Goal: Check status: Check status

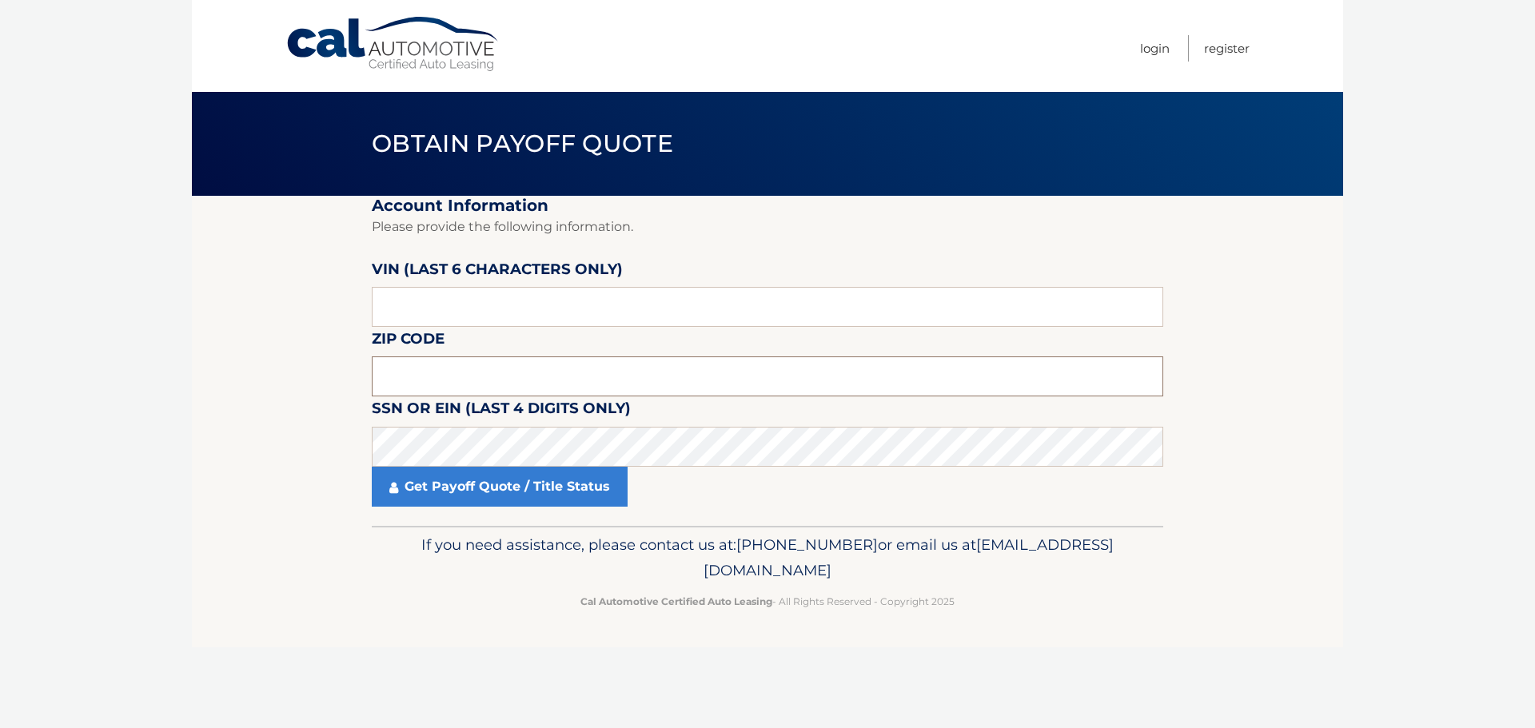
click at [497, 383] on input "text" at bounding box center [768, 377] width 792 height 40
type input "11801"
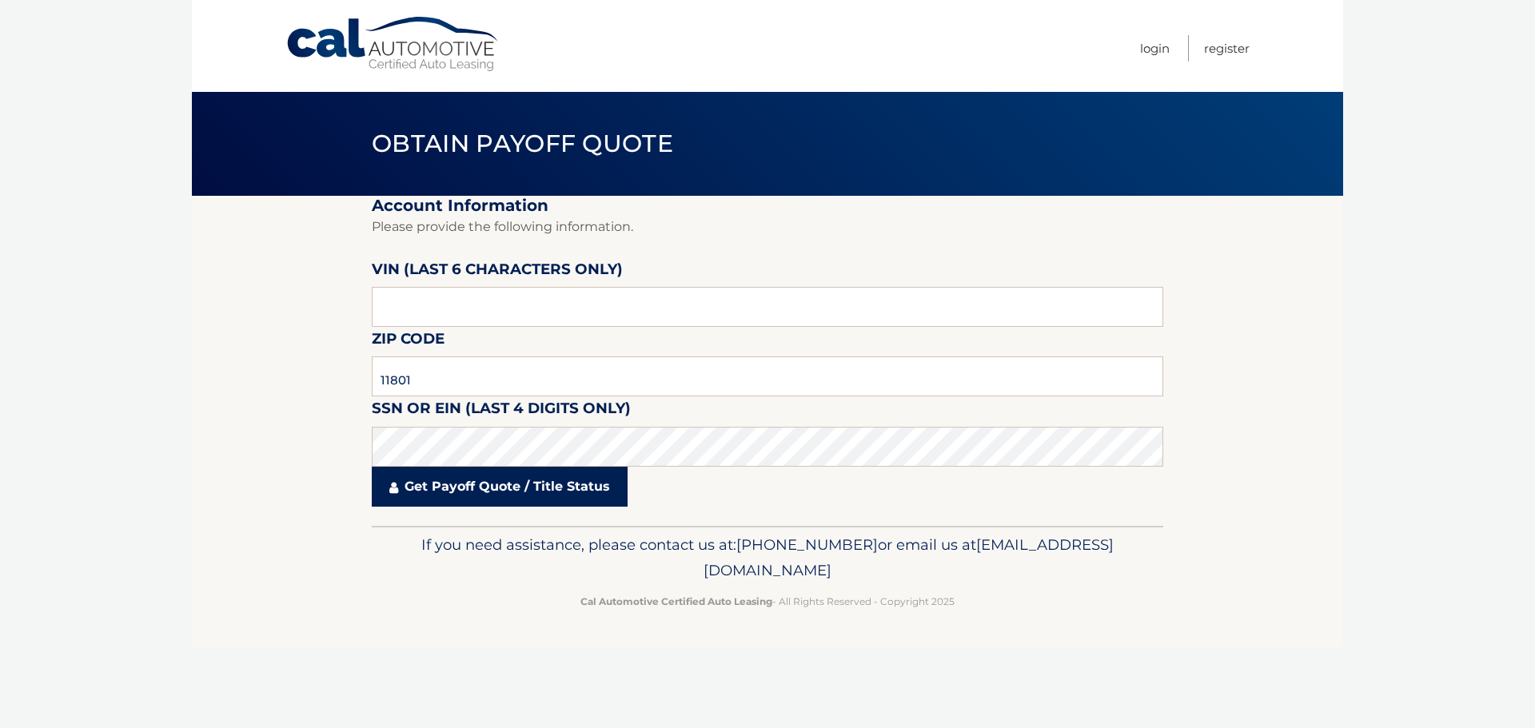
click at [514, 492] on link "Get Payoff Quote / Title Status" at bounding box center [500, 487] width 256 height 40
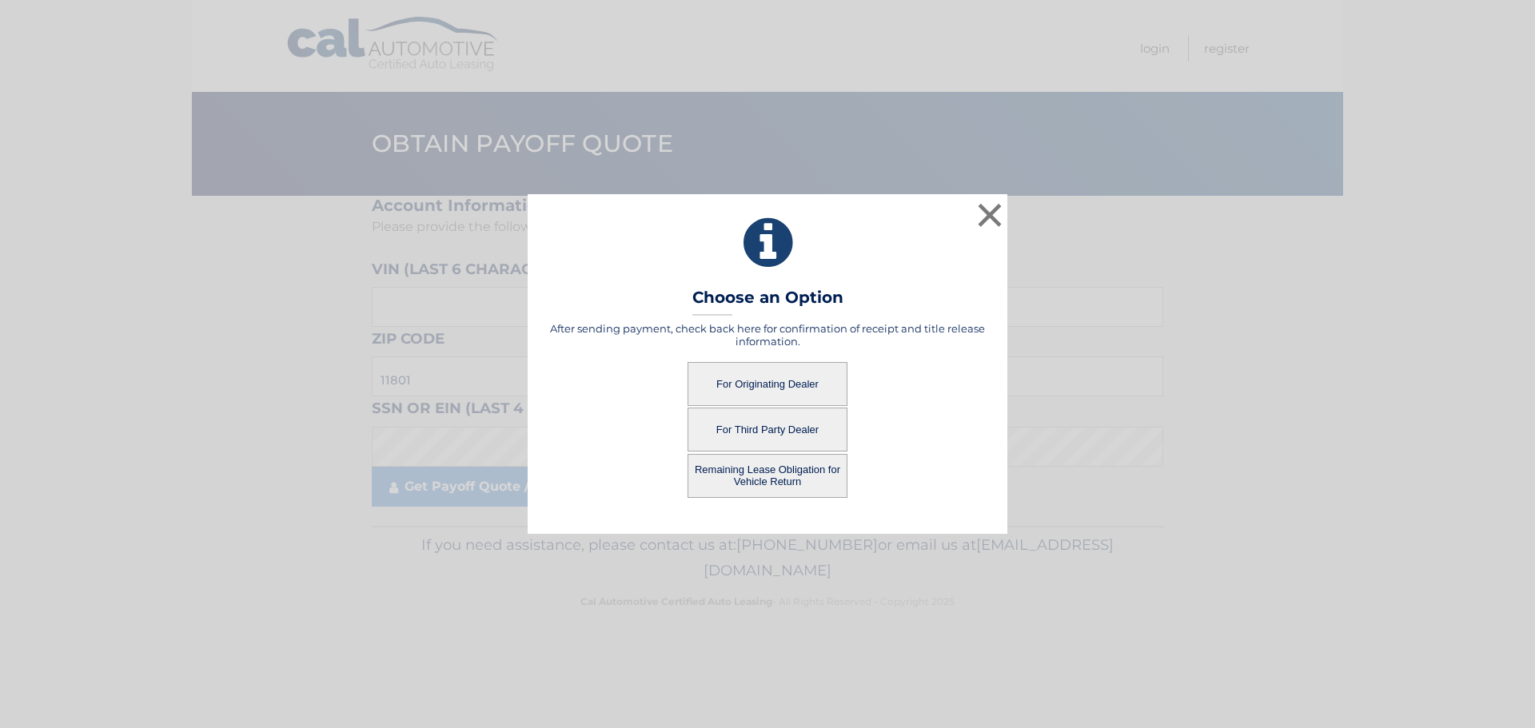
click at [732, 432] on button "For Third Party Dealer" at bounding box center [768, 430] width 160 height 44
click at [798, 433] on button "For Third Party Dealer" at bounding box center [768, 430] width 160 height 44
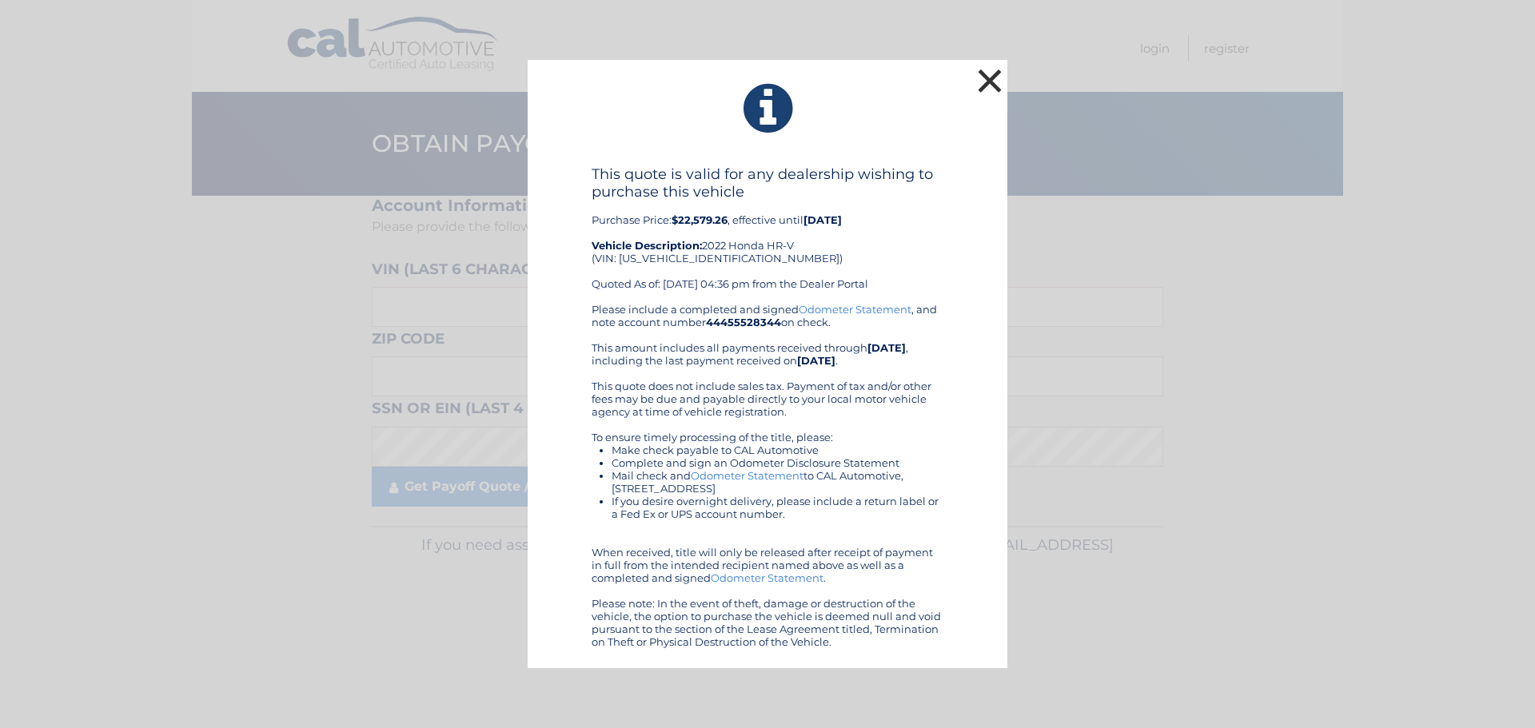
click at [999, 74] on button "×" at bounding box center [990, 81] width 32 height 32
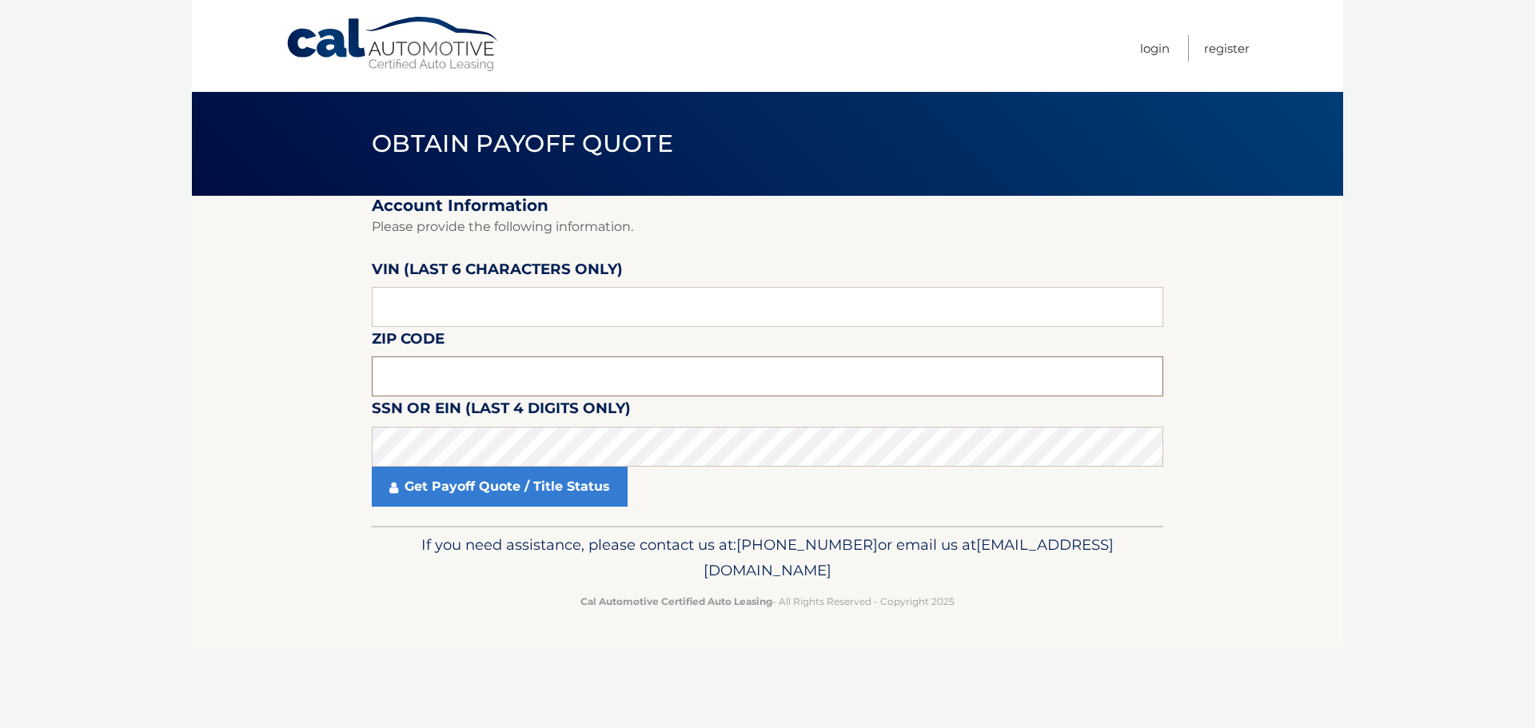
click at [409, 373] on input "text" at bounding box center [768, 377] width 792 height 40
type input "11801"
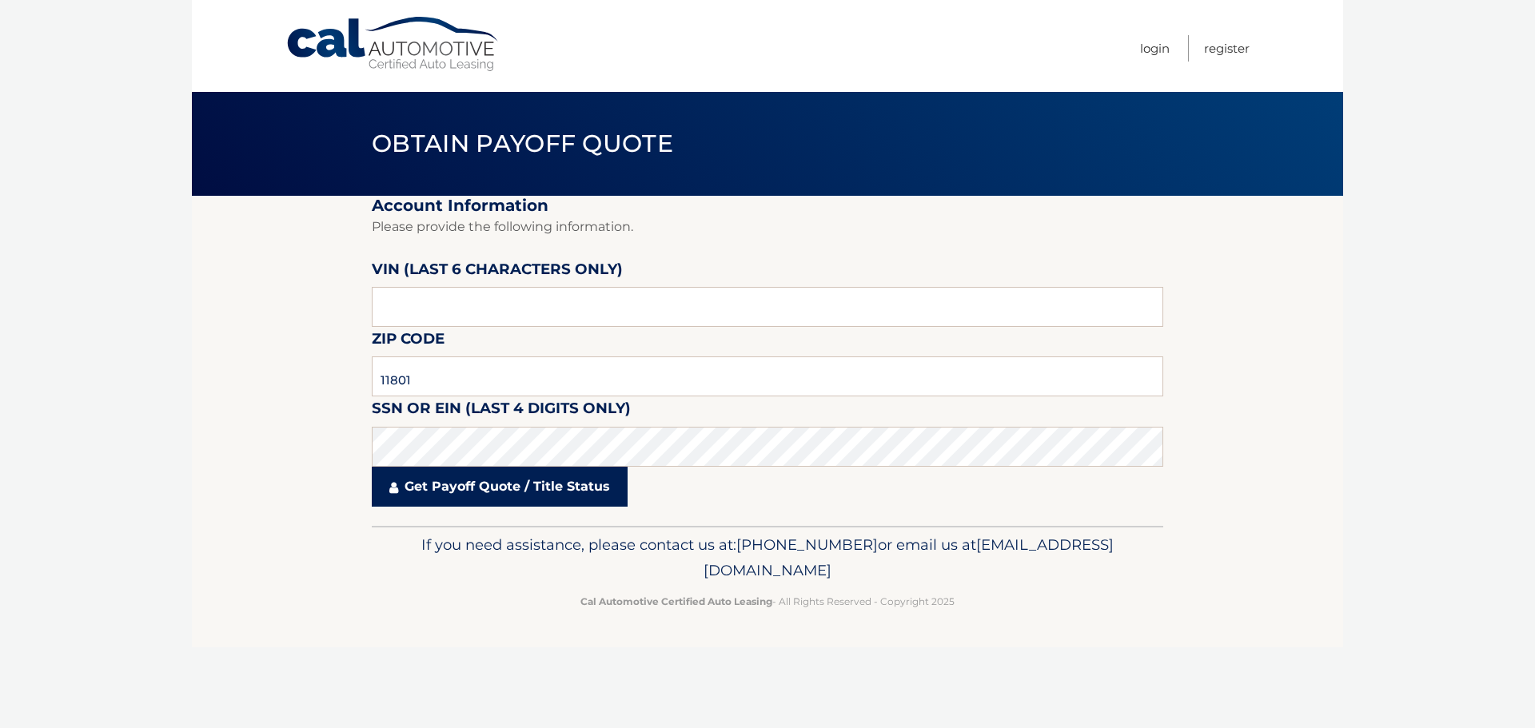
click at [454, 481] on link "Get Payoff Quote / Title Status" at bounding box center [500, 487] width 256 height 40
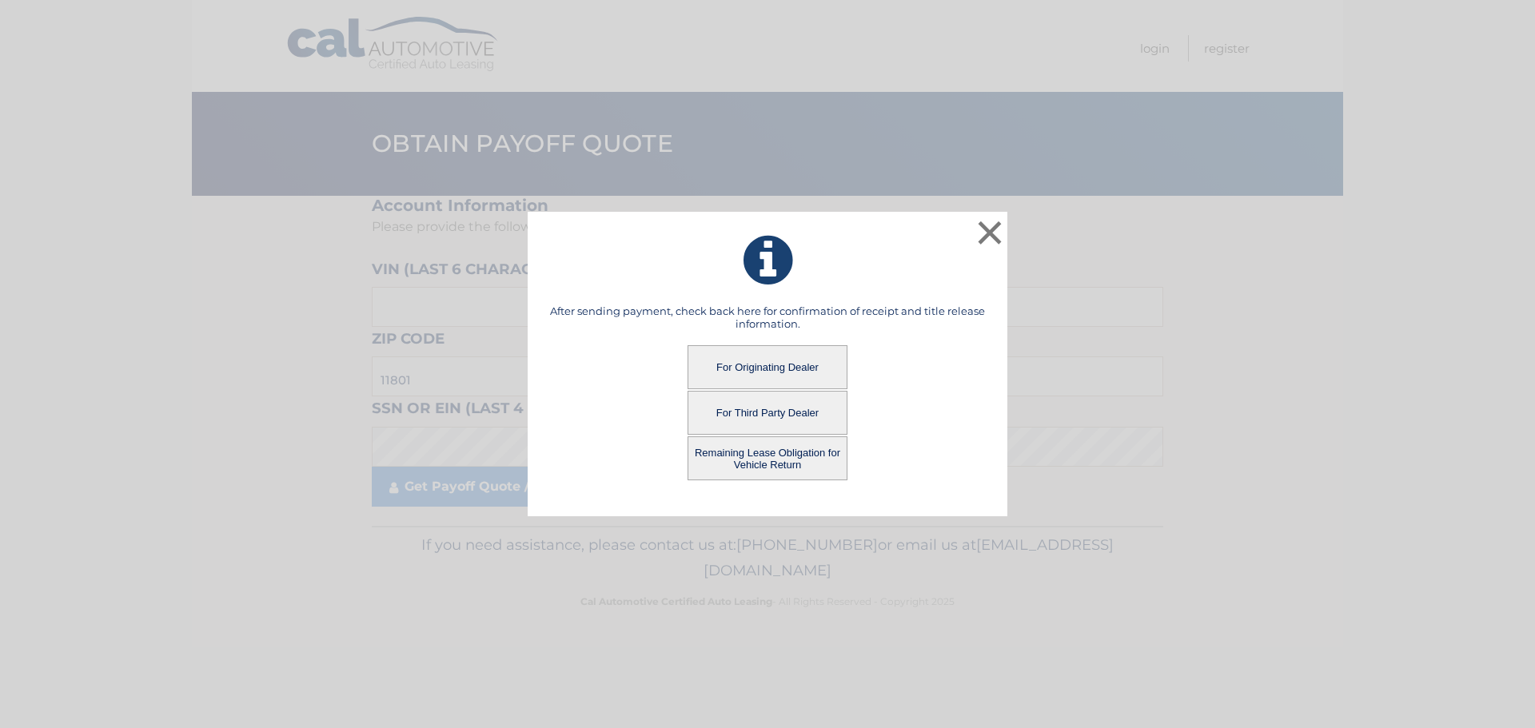
click at [786, 464] on button "Remaining Lease Obligation for Vehicle Return" at bounding box center [768, 459] width 160 height 44
click at [776, 459] on button "Remaining Lease Obligation for Vehicle Return" at bounding box center [768, 459] width 160 height 44
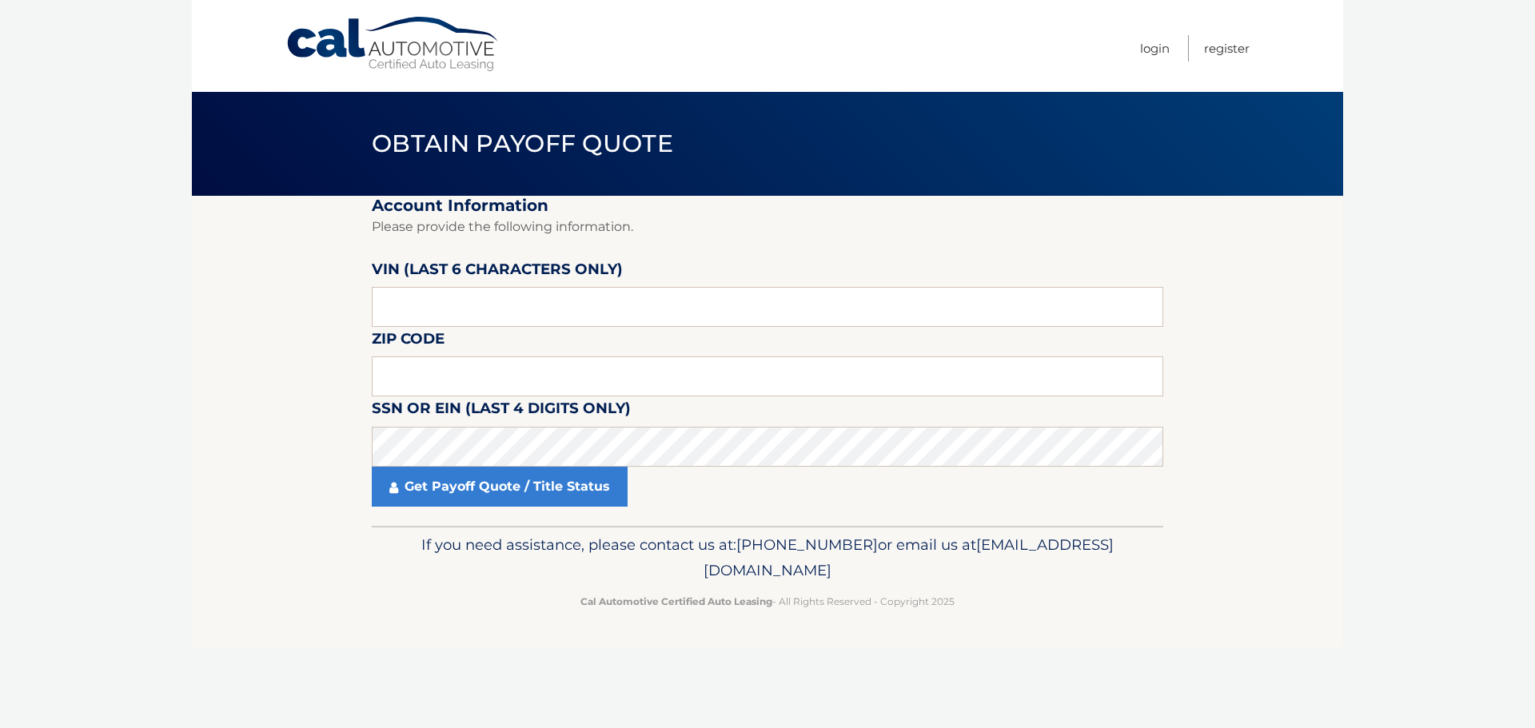
click at [545, 333] on fieldset "Account Information Please provide the following information. [PERSON_NAME] (la…" at bounding box center [768, 361] width 792 height 330
click at [497, 372] on input "text" at bounding box center [768, 377] width 792 height 40
type input "11801"
click button "For Originating Dealer" at bounding box center [0, 0] width 0 height 0
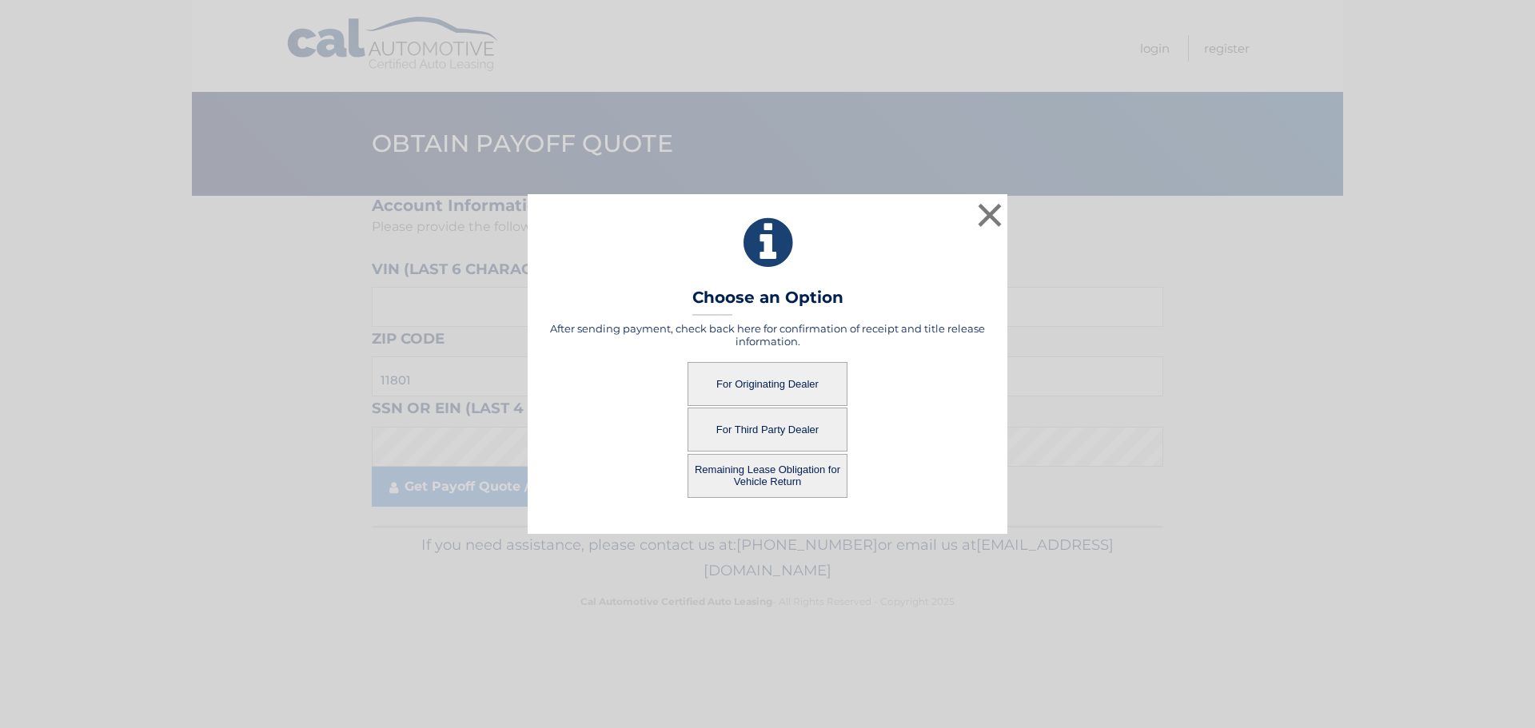
click at [743, 438] on button "For Third Party Dealer" at bounding box center [768, 430] width 160 height 44
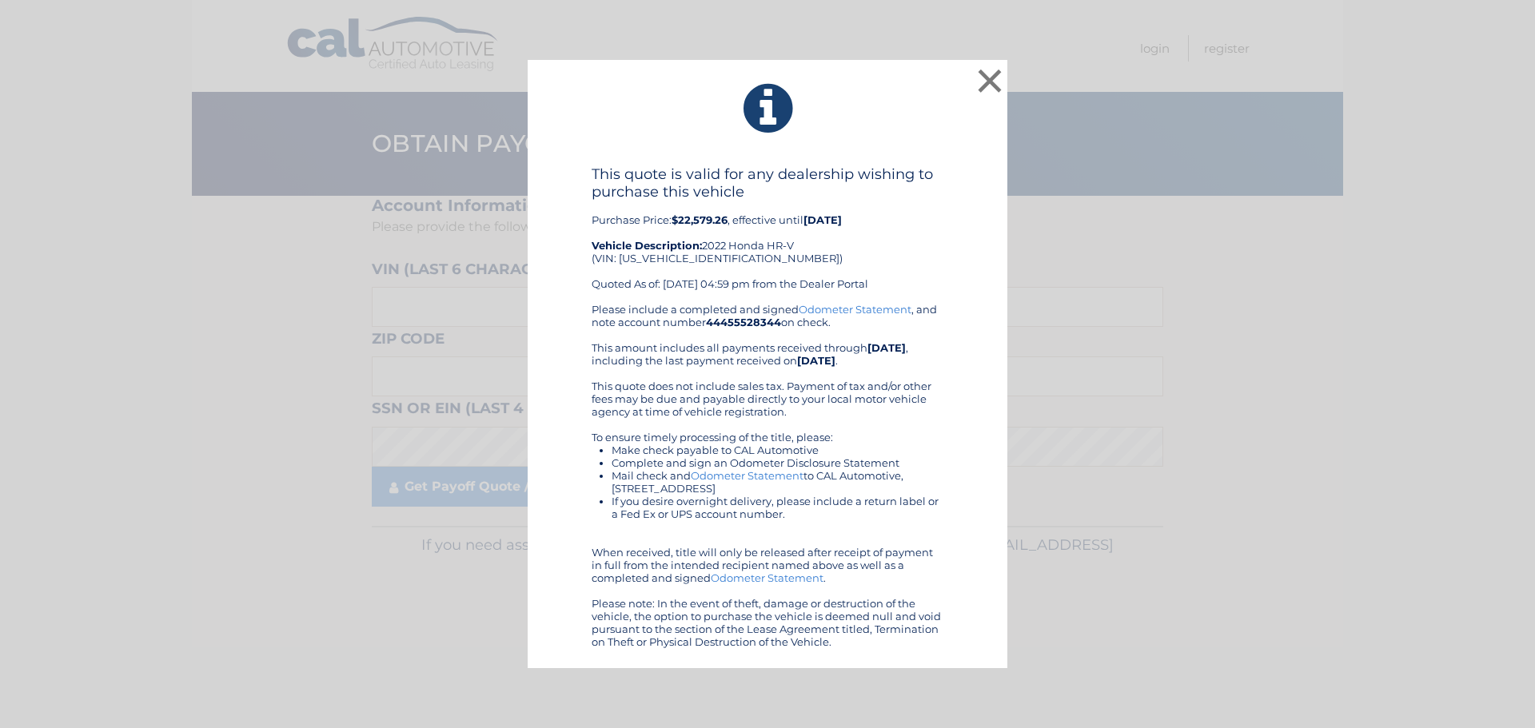
click at [735, 322] on b "44455528344" at bounding box center [743, 322] width 75 height 13
click at [738, 322] on b "44455528344" at bounding box center [743, 322] width 75 height 13
copy b "44455528344"
click at [702, 220] on b "$22,579.26" at bounding box center [700, 220] width 56 height 13
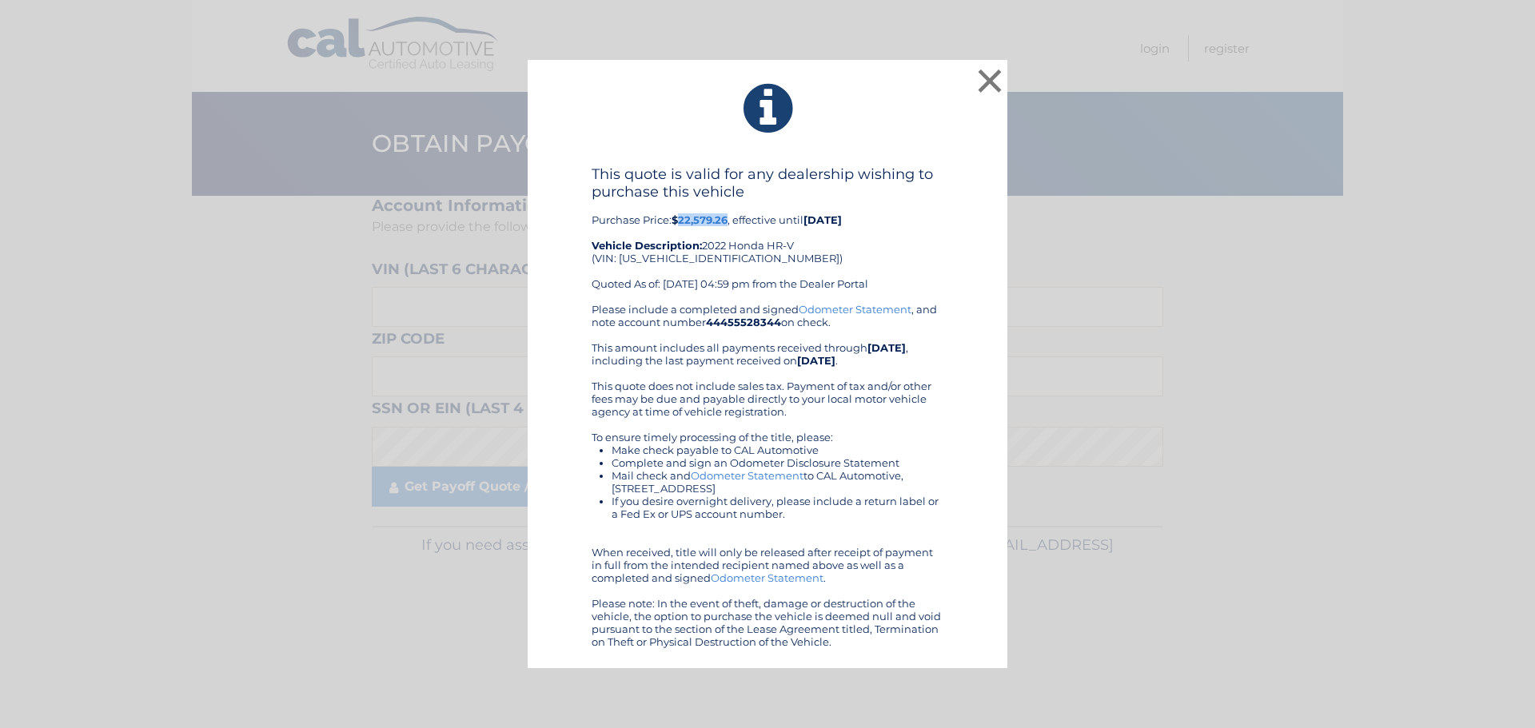
copy b "22,579.26"
